Goal: Task Accomplishment & Management: Manage account settings

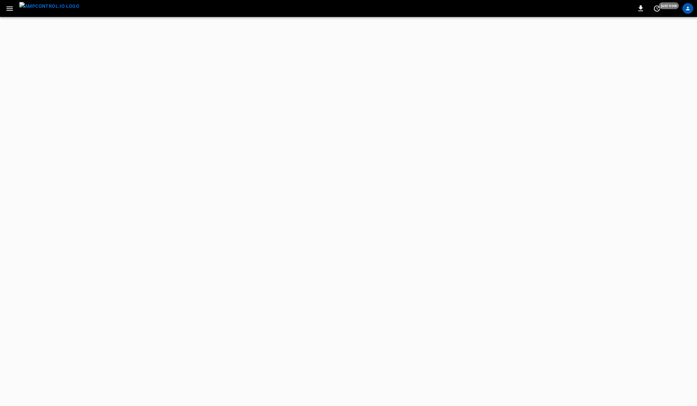
click at [688, 7] on icon "profile-icon" at bounding box center [688, 9] width 6 height 6
click at [686, 10] on div "T" at bounding box center [687, 8] width 11 height 11
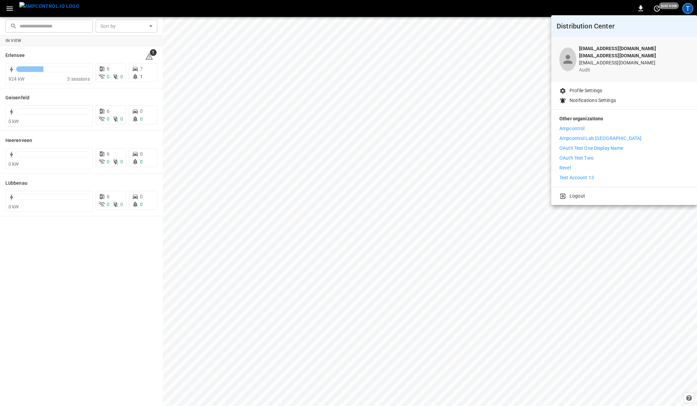
click at [83, 11] on div at bounding box center [348, 203] width 697 height 406
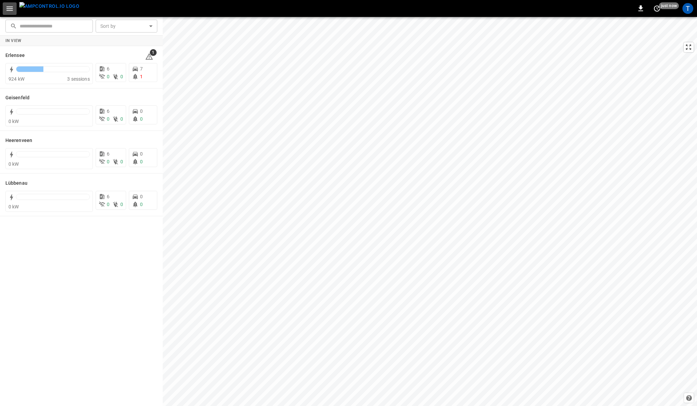
click at [13, 9] on icon "button" at bounding box center [9, 8] width 8 height 8
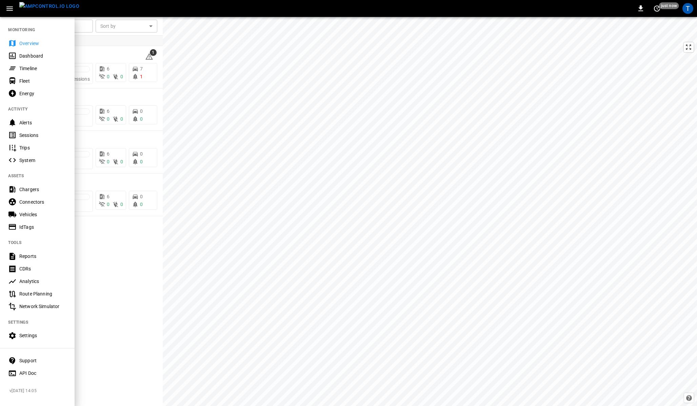
click at [36, 336] on div "Settings" at bounding box center [42, 335] width 47 height 7
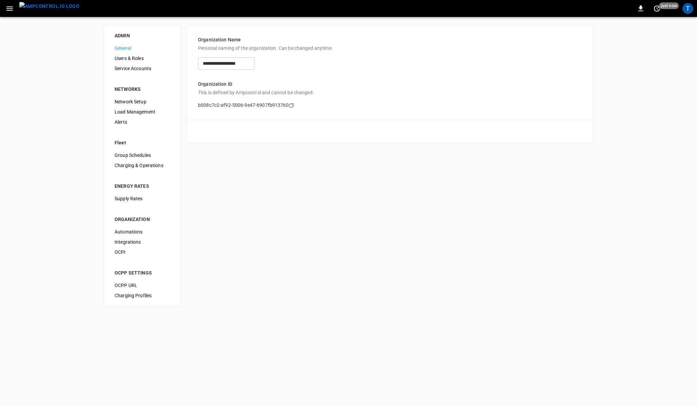
click at [185, 68] on div "**********" at bounding box center [348, 165] width 697 height 297
click at [184, 53] on div "**********" at bounding box center [348, 165] width 697 height 297
drag, startPoint x: 207, startPoint y: 82, endPoint x: 208, endPoint y: 88, distance: 5.8
click at [208, 88] on div "Organization ID This is defined by Ampcontrol and cannot be changed. b008c7c2-a…" at bounding box center [390, 89] width 384 height 39
click at [226, 86] on p "Organization ID" at bounding box center [390, 84] width 384 height 7
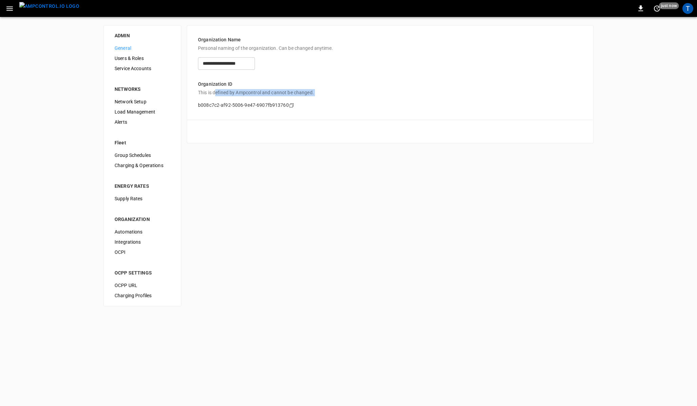
drag, startPoint x: 216, startPoint y: 93, endPoint x: 239, endPoint y: 97, distance: 23.7
click at [239, 97] on div "Organization ID This is defined by Ampcontrol and cannot be changed. b008c7c2-a…" at bounding box center [390, 89] width 384 height 39
click at [253, 94] on p "This is defined by Ampcontrol and cannot be changed." at bounding box center [390, 92] width 384 height 7
drag, startPoint x: 204, startPoint y: 102, endPoint x: 240, endPoint y: 105, distance: 36.4
click at [240, 105] on p "b008c7c2-af92-5006-9e47-6907fb913760" at bounding box center [243, 105] width 91 height 7
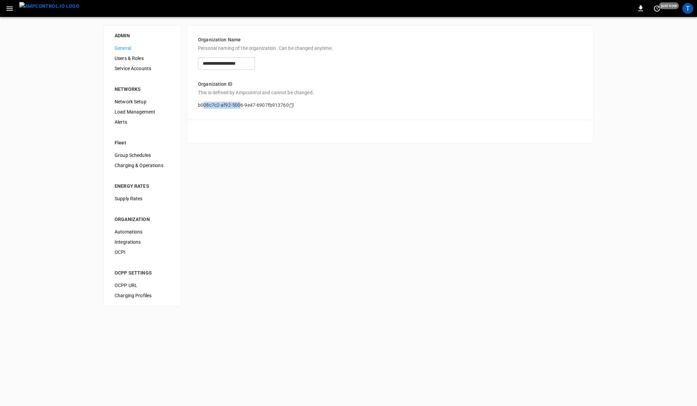
click at [250, 105] on p "b008c7c2-af92-5006-9e47-6907fb913760" at bounding box center [243, 105] width 91 height 7
drag, startPoint x: 205, startPoint y: 85, endPoint x: 231, endPoint y: 93, distance: 27.3
click at [231, 93] on div "Organization ID This is defined by Ampcontrol and cannot be changed. b008c7c2-a…" at bounding box center [390, 89] width 384 height 39
click at [241, 95] on p "This is defined by Ampcontrol and cannot be changed." at bounding box center [390, 92] width 384 height 7
drag, startPoint x: 209, startPoint y: 87, endPoint x: 218, endPoint y: 99, distance: 14.5
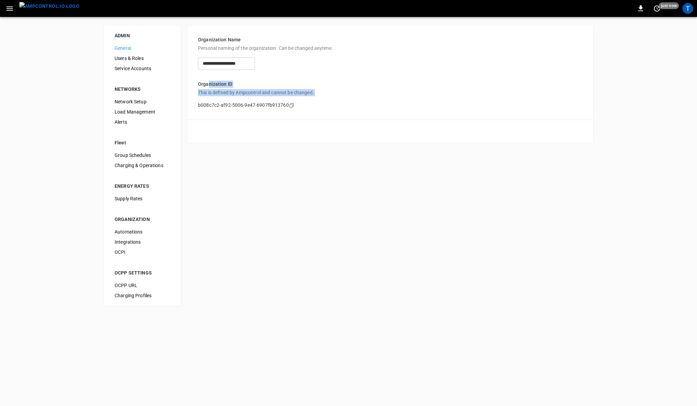
click at [218, 99] on div "Organization ID This is defined by Ampcontrol and cannot be changed. b008c7c2-a…" at bounding box center [390, 89] width 384 height 39
click at [242, 104] on p "b008c7c2-af92-5006-9e47-6907fb913760" at bounding box center [243, 105] width 91 height 7
drag, startPoint x: 208, startPoint y: 84, endPoint x: 236, endPoint y: 110, distance: 37.6
click at [236, 110] on div "**********" at bounding box center [390, 72] width 407 height 95
click at [261, 88] on div "Organization ID This is defined by Ampcontrol and cannot be changed. b008c7c2-a…" at bounding box center [390, 89] width 384 height 39
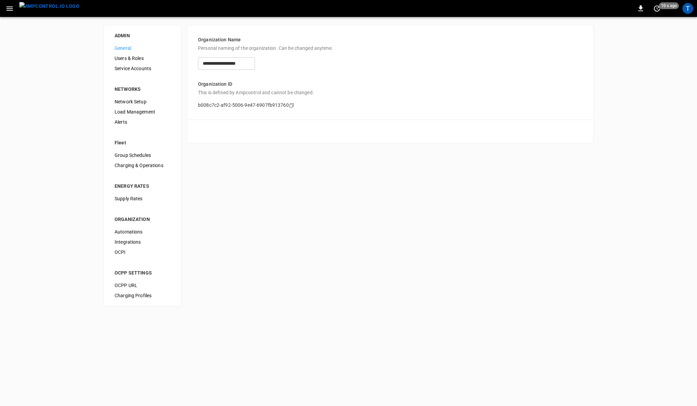
click at [245, 80] on div "Organization ID This is defined by Ampcontrol and cannot be changed. b008c7c2-a…" at bounding box center [390, 89] width 384 height 39
click at [320, 134] on div "Cancel Save" at bounding box center [390, 131] width 407 height 23
click at [126, 110] on span "Load Management" at bounding box center [143, 111] width 56 height 7
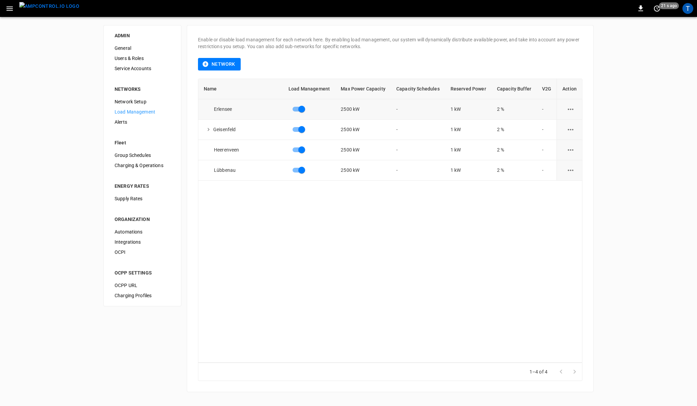
click at [567, 109] on icon "load management options" at bounding box center [570, 108] width 6 height 1
click at [570, 125] on li "Edit" at bounding box center [583, 125] width 48 height 11
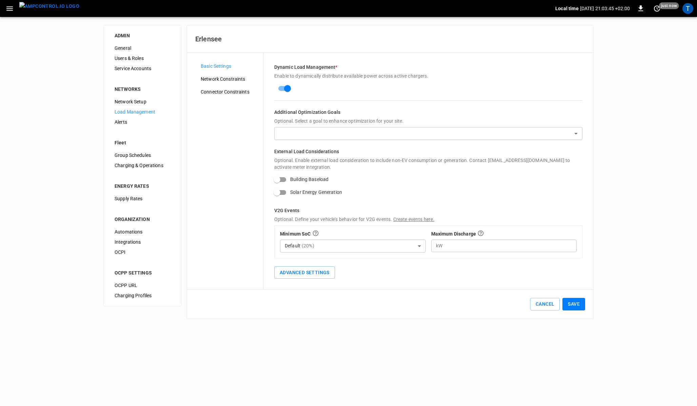
click at [245, 131] on div "Basic Settings Network Constraints Connector Constraints" at bounding box center [229, 171] width 68 height 220
click at [313, 140] on div "Dynamic Load Management * Enable to dynamically distribute available power acro…" at bounding box center [428, 171] width 330 height 236
click at [331, 130] on body "Local time 2025-08-28 21:03:46 +02:00 0 just now T ADMIN General Users & Roles …" at bounding box center [348, 163] width 697 height 327
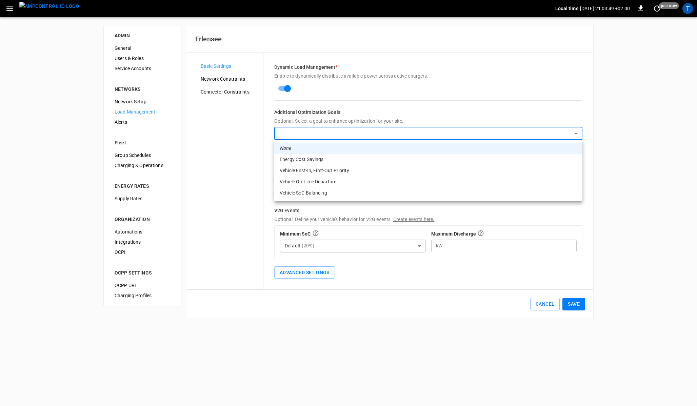
click at [244, 158] on div at bounding box center [348, 203] width 697 height 406
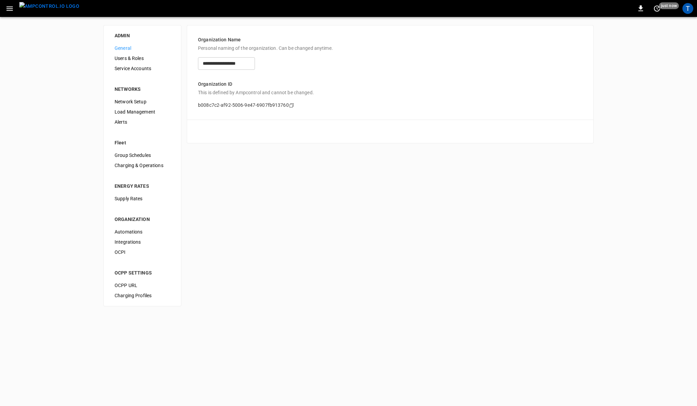
click at [305, 138] on div "Cancel Save" at bounding box center [390, 131] width 407 height 23
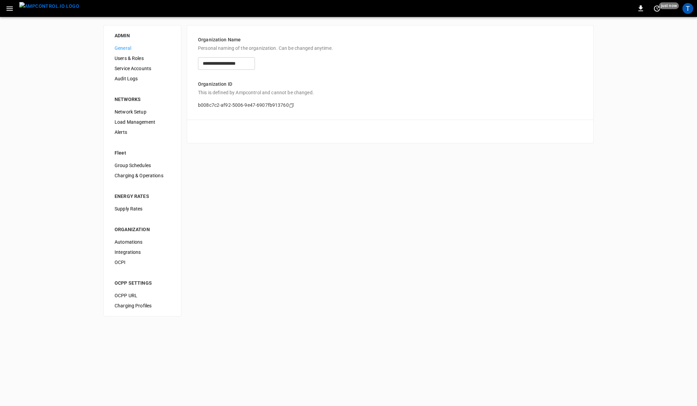
click at [133, 77] on span "Audit Logs" at bounding box center [143, 78] width 56 height 7
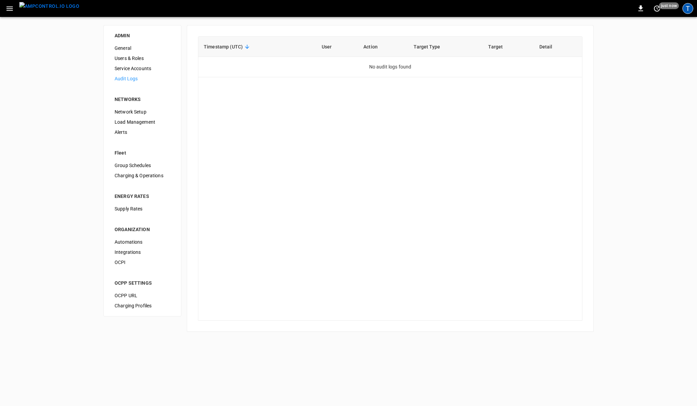
click at [686, 8] on div "T" at bounding box center [687, 8] width 11 height 11
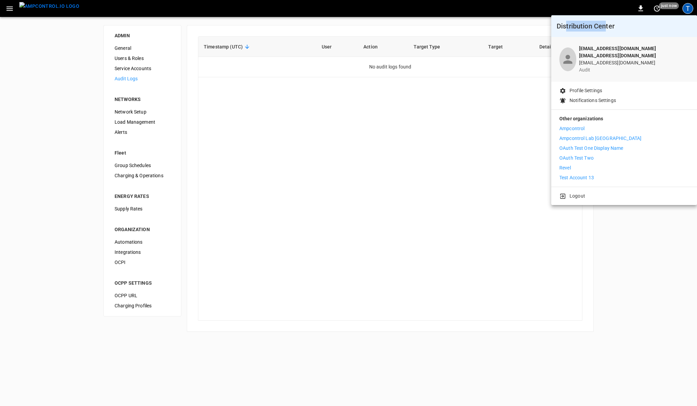
drag, startPoint x: 565, startPoint y: 25, endPoint x: 604, endPoint y: 25, distance: 38.6
click at [604, 25] on h6 "Distribution Center" at bounding box center [623, 26] width 135 height 11
click at [612, 25] on h6 "Distribution Center" at bounding box center [623, 26] width 135 height 11
click at [570, 135] on p "Ampcontrol Lab [GEOGRAPHIC_DATA]" at bounding box center [600, 138] width 82 height 7
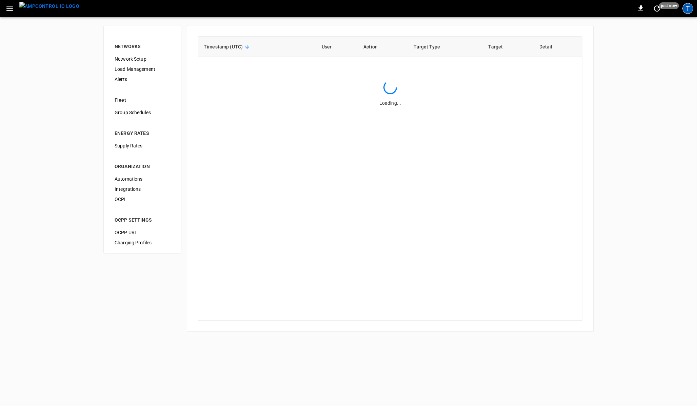
click at [689, 9] on div "T" at bounding box center [687, 8] width 11 height 11
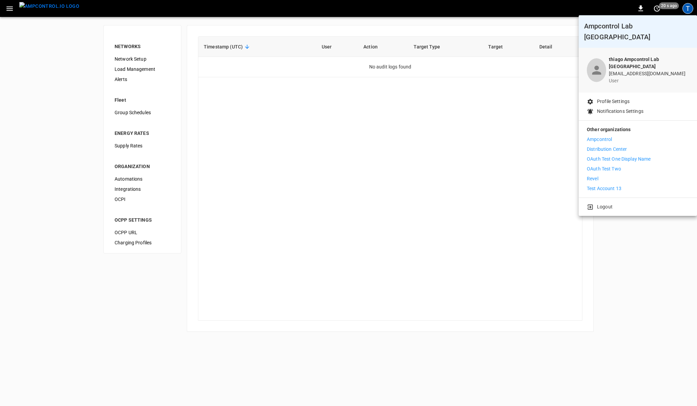
click at [598, 146] on p "Distribution Center" at bounding box center [606, 149] width 40 height 7
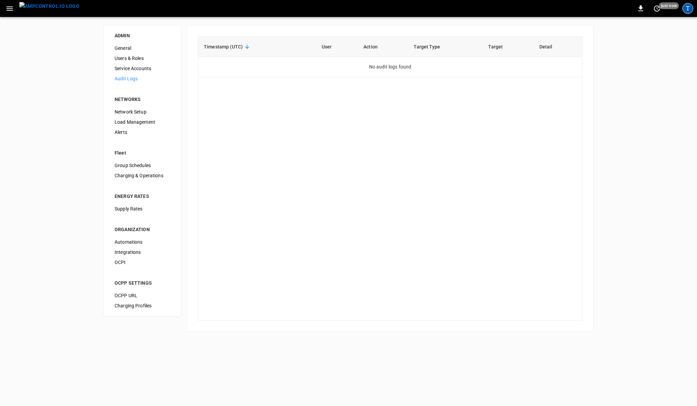
click at [688, 8] on div "T" at bounding box center [687, 8] width 11 height 11
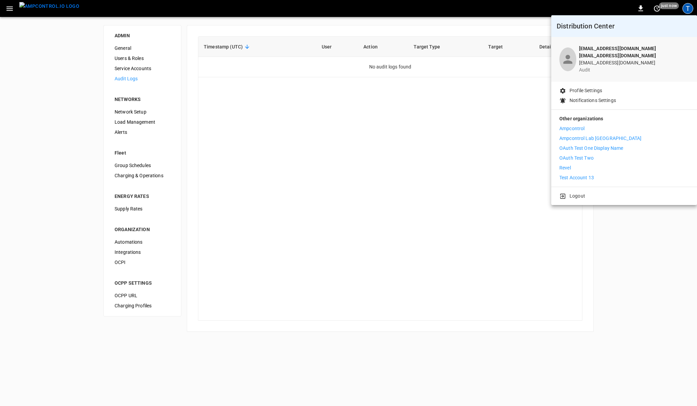
click at [569, 125] on p "Ampcontrol" at bounding box center [571, 128] width 25 height 7
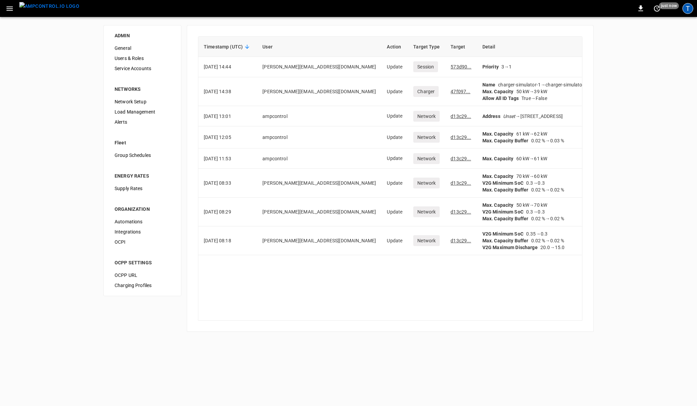
click at [688, 7] on div "T" at bounding box center [687, 8] width 11 height 11
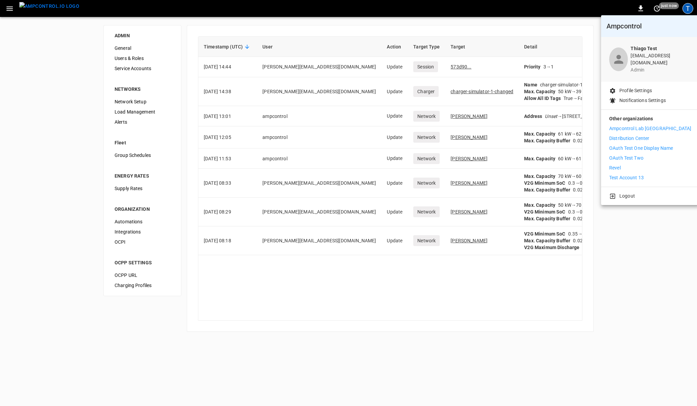
click at [255, 30] on div at bounding box center [348, 203] width 697 height 406
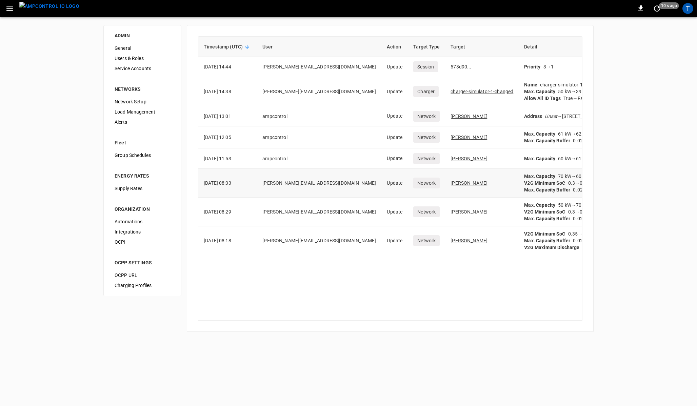
click at [524, 192] on strong "Max. Capacity Buffer" at bounding box center [547, 189] width 46 height 5
